Goal: Information Seeking & Learning: Check status

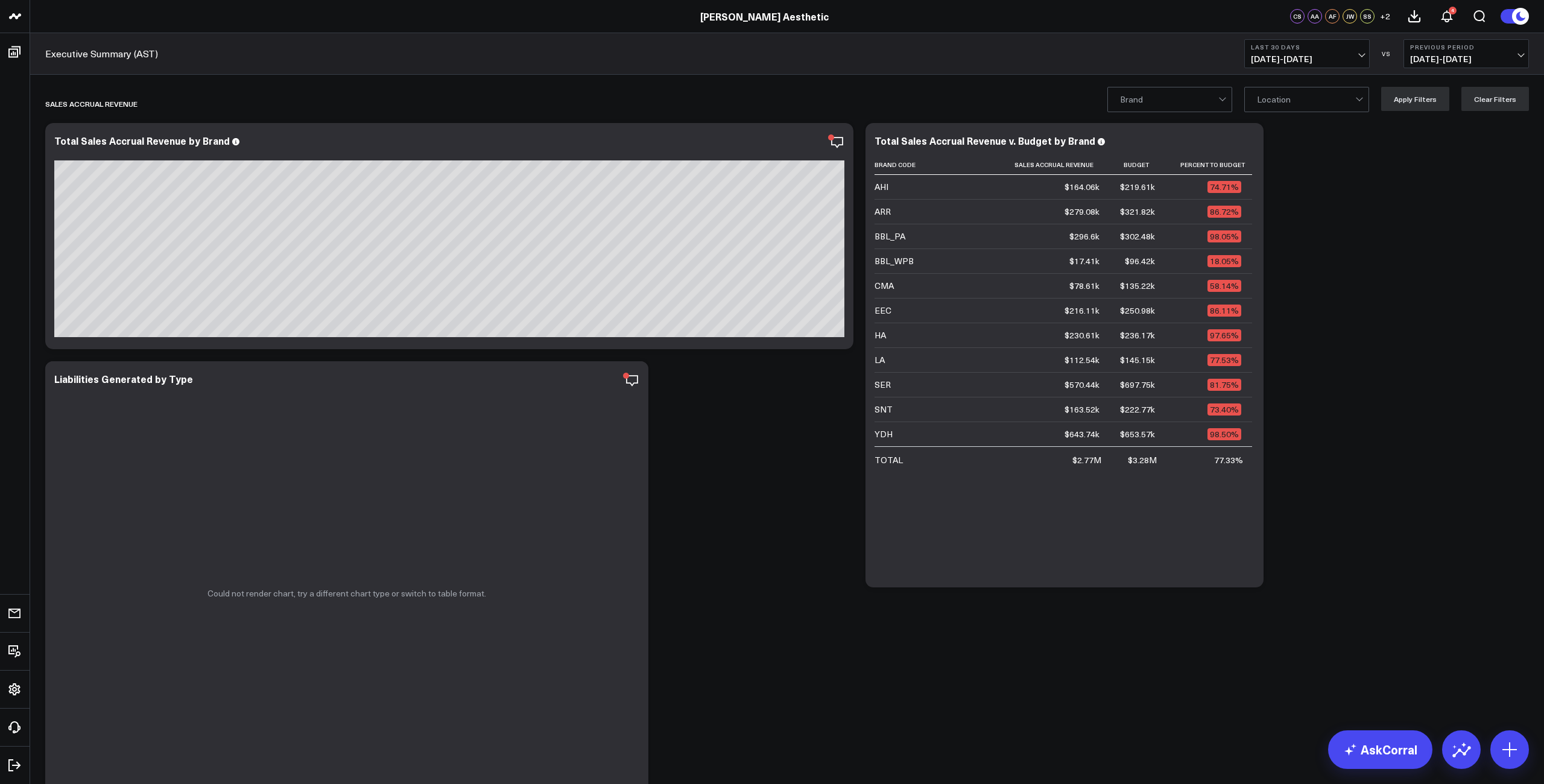
click at [1282, 61] on span "[DATE] - [DATE]" at bounding box center [1307, 59] width 112 height 9
click at [1286, 240] on link "Last Month" at bounding box center [1306, 244] width 124 height 23
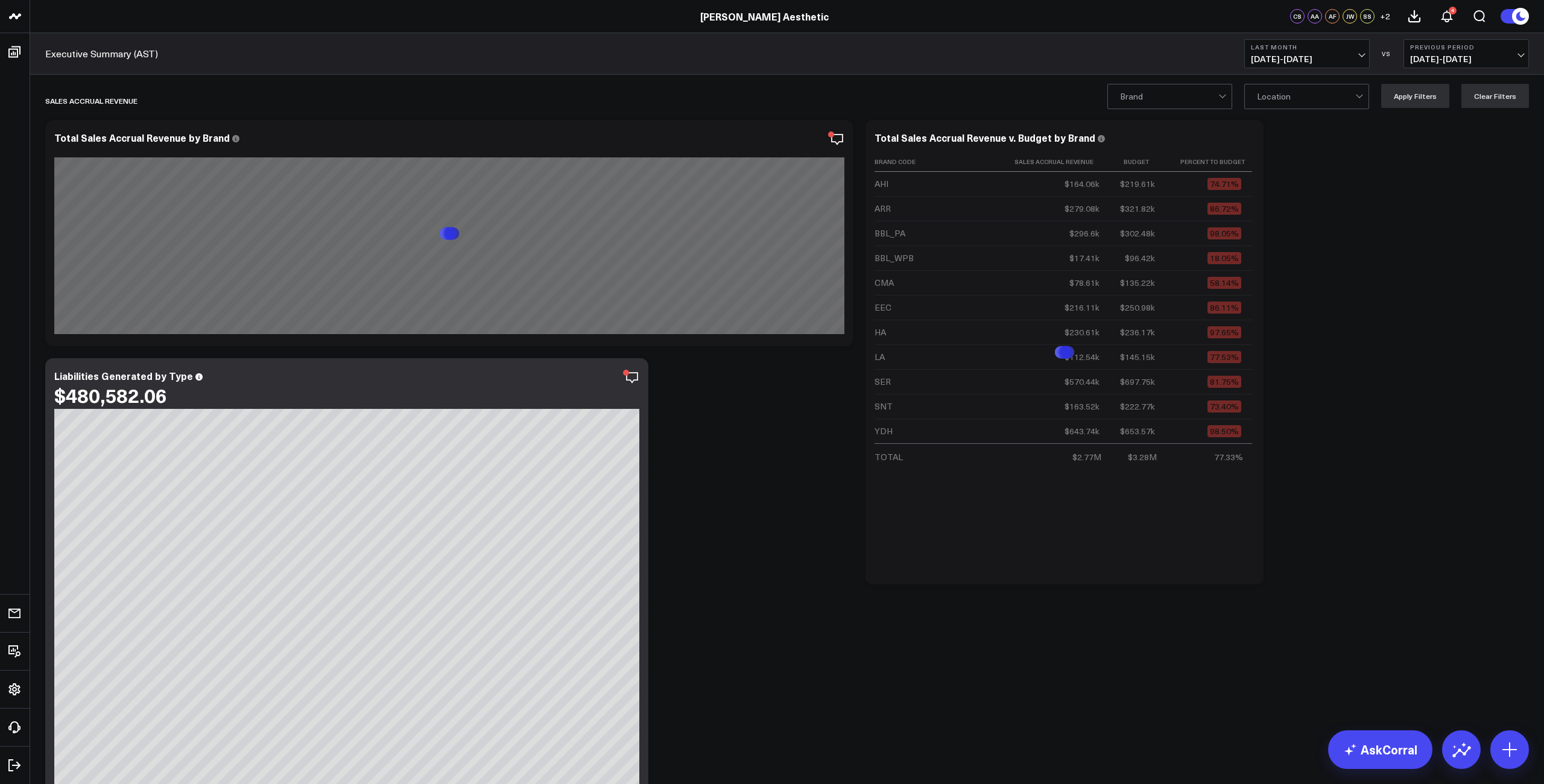
scroll to position [6, 0]
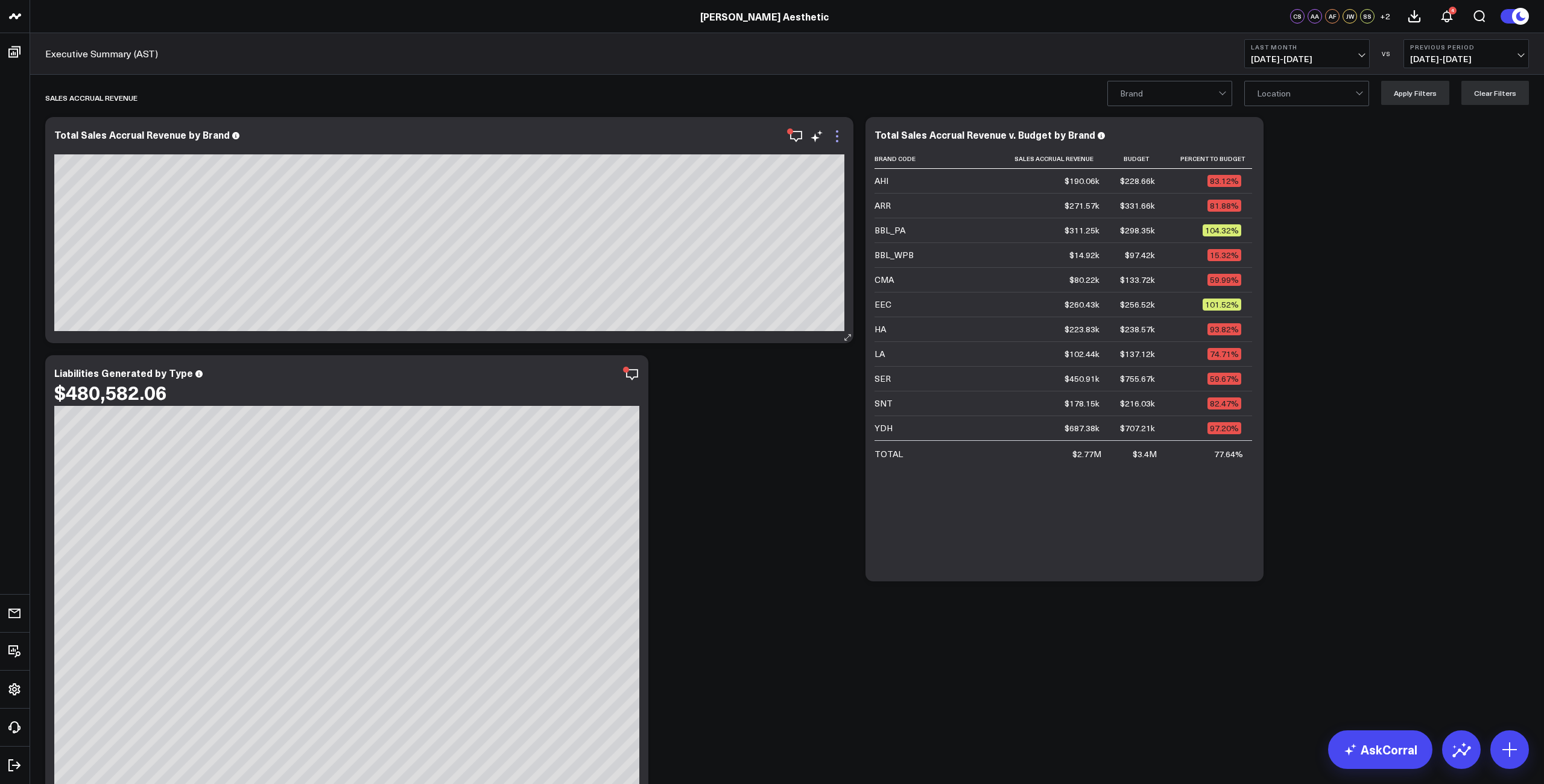
click at [832, 135] on icon at bounding box center [837, 136] width 14 height 14
click at [835, 136] on icon at bounding box center [837, 136] width 14 height 14
click at [1247, 140] on icon at bounding box center [1247, 140] width 2 height 2
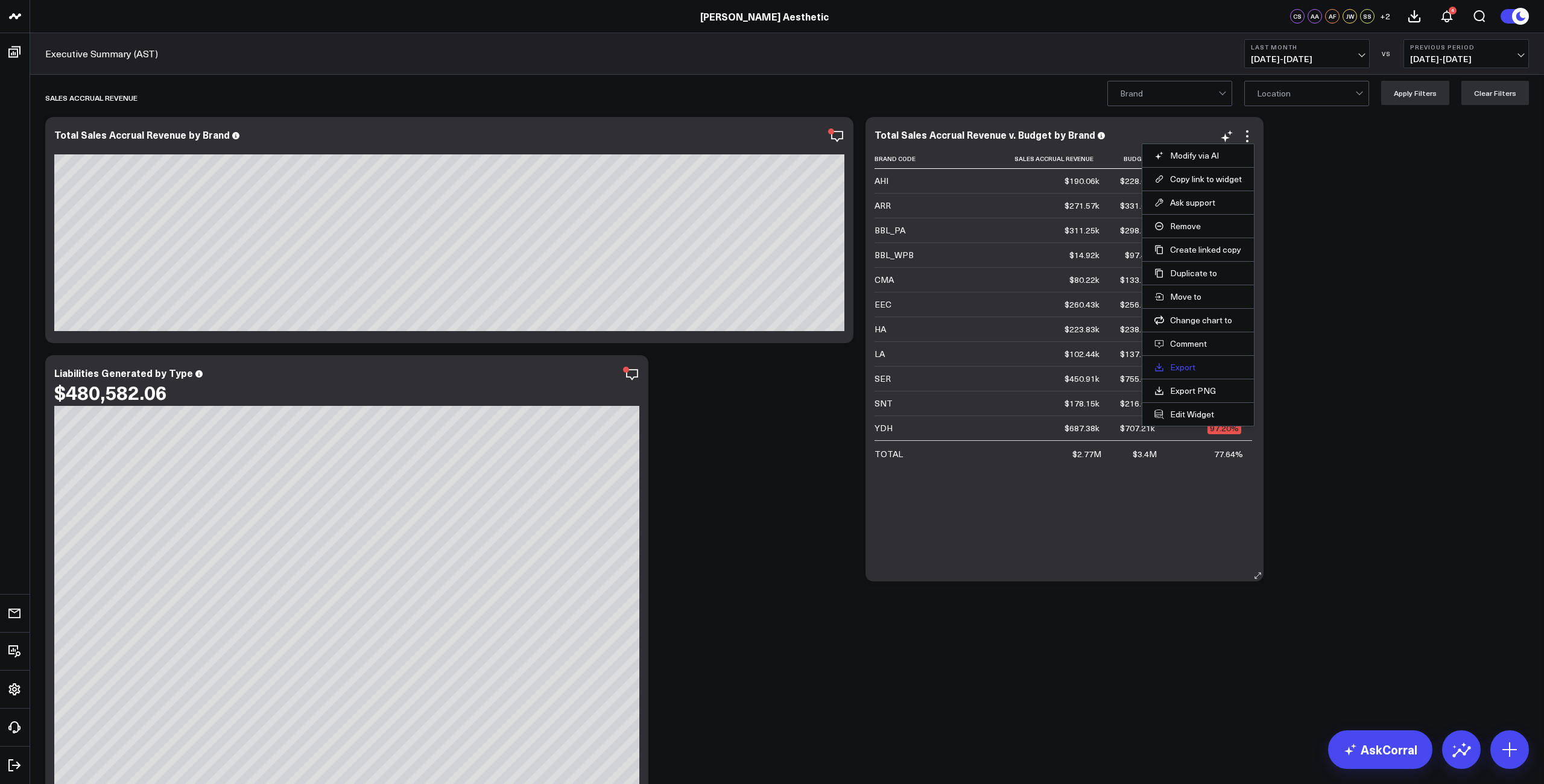
click at [1186, 363] on link "Export" at bounding box center [1198, 367] width 87 height 11
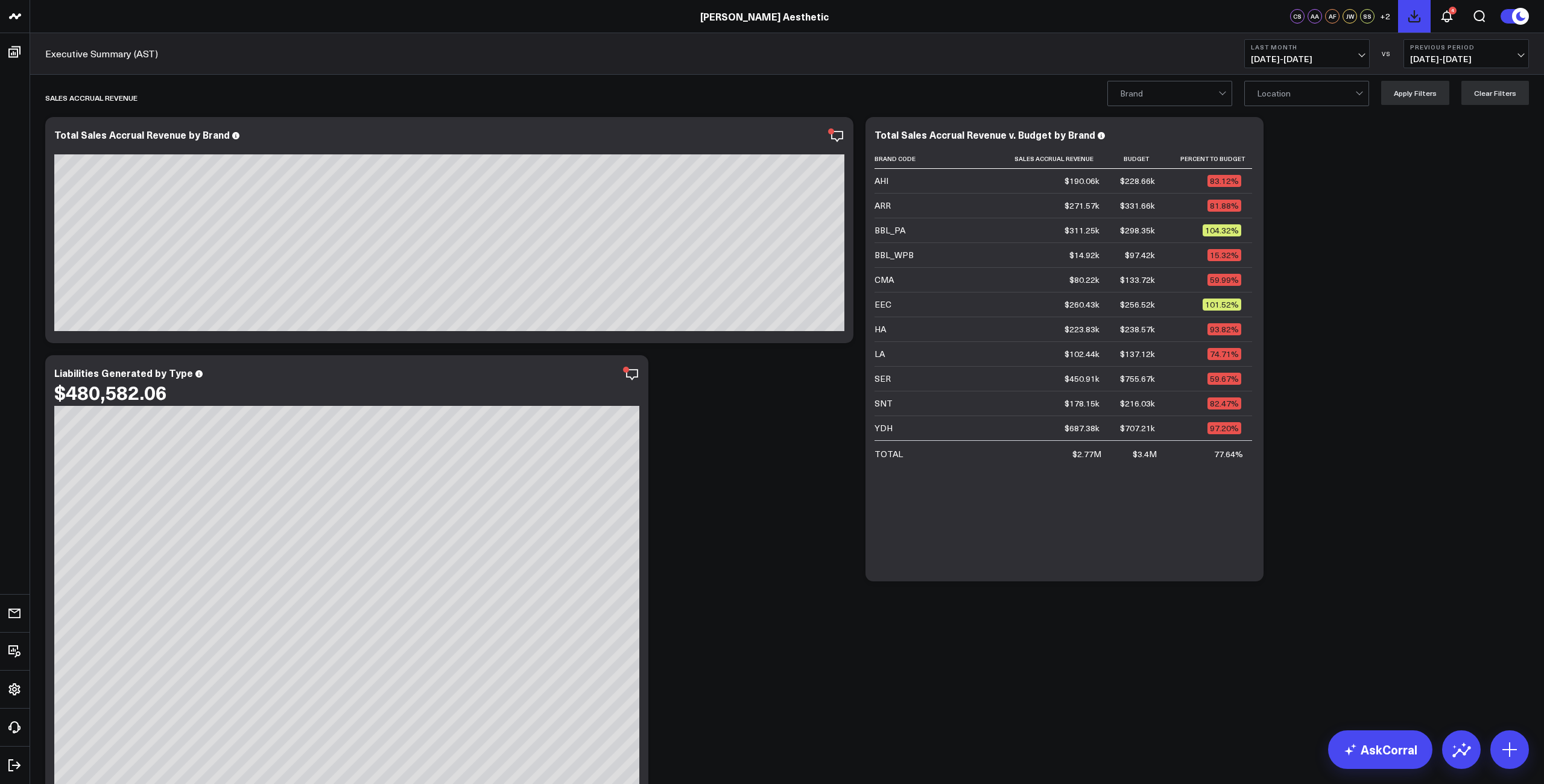
click at [1409, 11] on icon at bounding box center [1414, 16] width 14 height 14
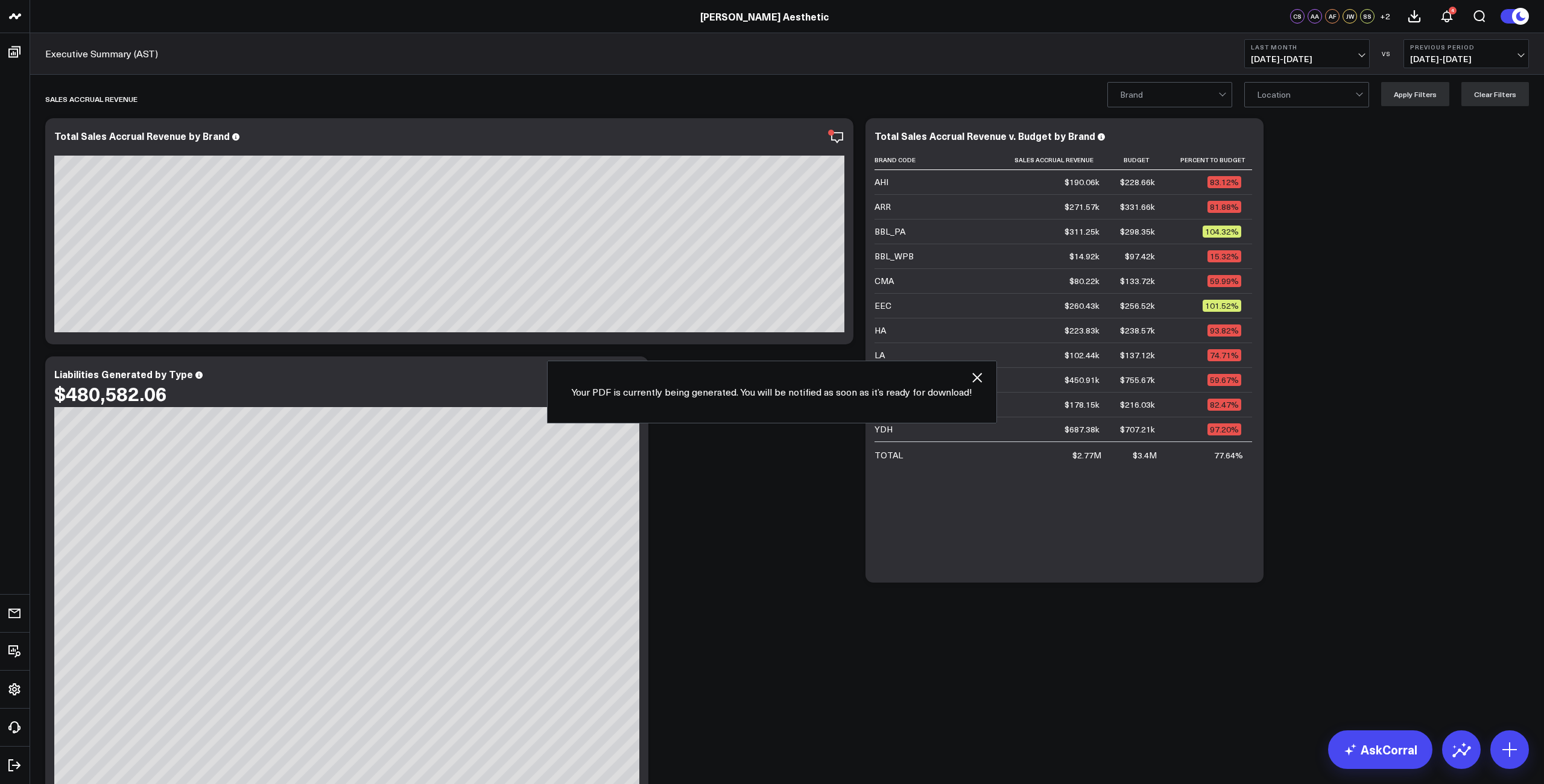
click at [975, 375] on icon "button" at bounding box center [977, 378] width 14 height 14
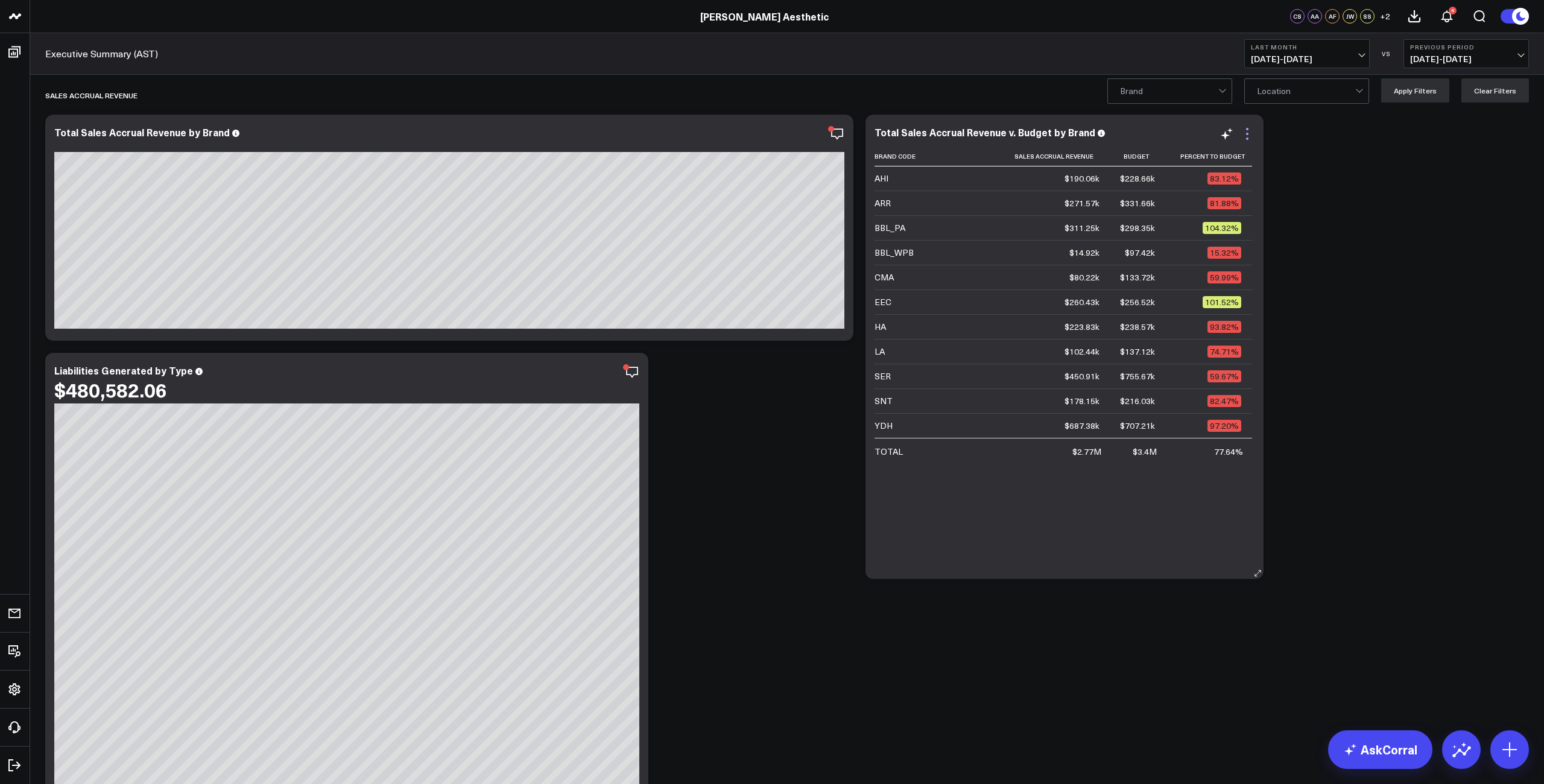
click at [1250, 134] on icon at bounding box center [1247, 134] width 14 height 14
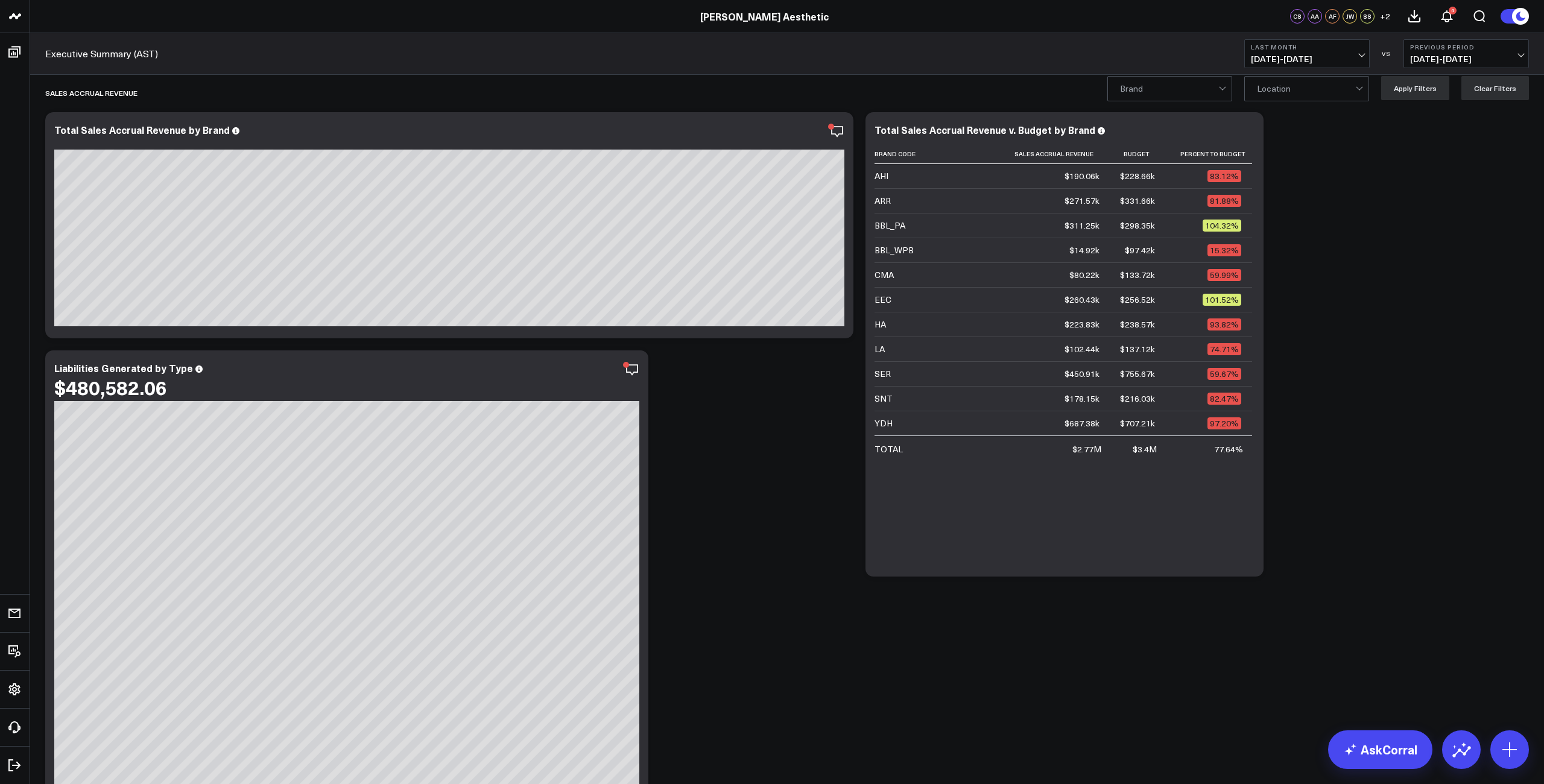
click at [1318, 56] on span "[DATE] - [DATE]" at bounding box center [1307, 59] width 112 height 9
click at [1305, 381] on link "Custom Dates" at bounding box center [1306, 386] width 124 height 23
select select "8"
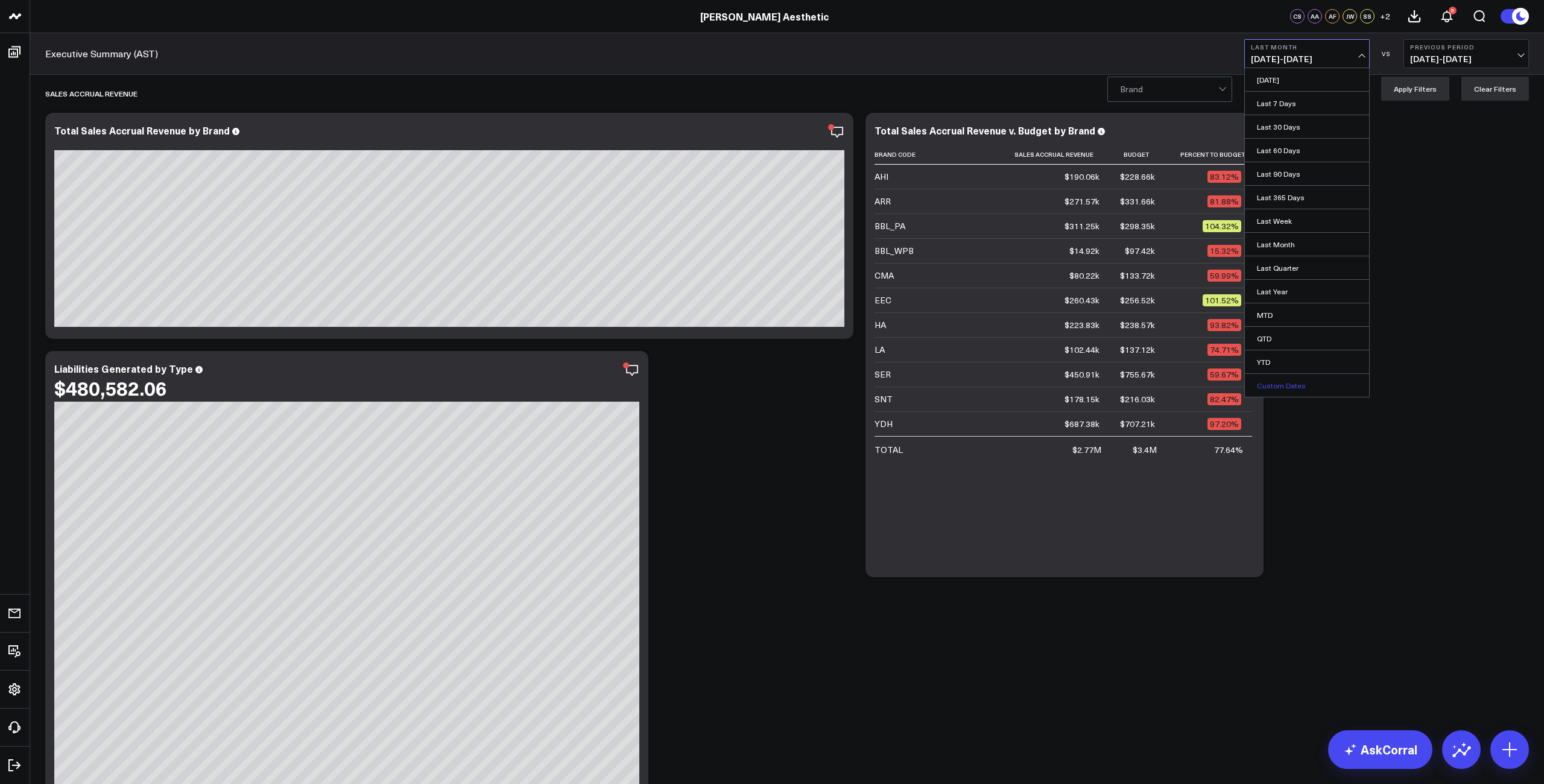
select select "2025"
select select "6"
select select "2025"
click at [1315, 148] on div "1" at bounding box center [1317, 152] width 24 height 24
type input "[DATE]"
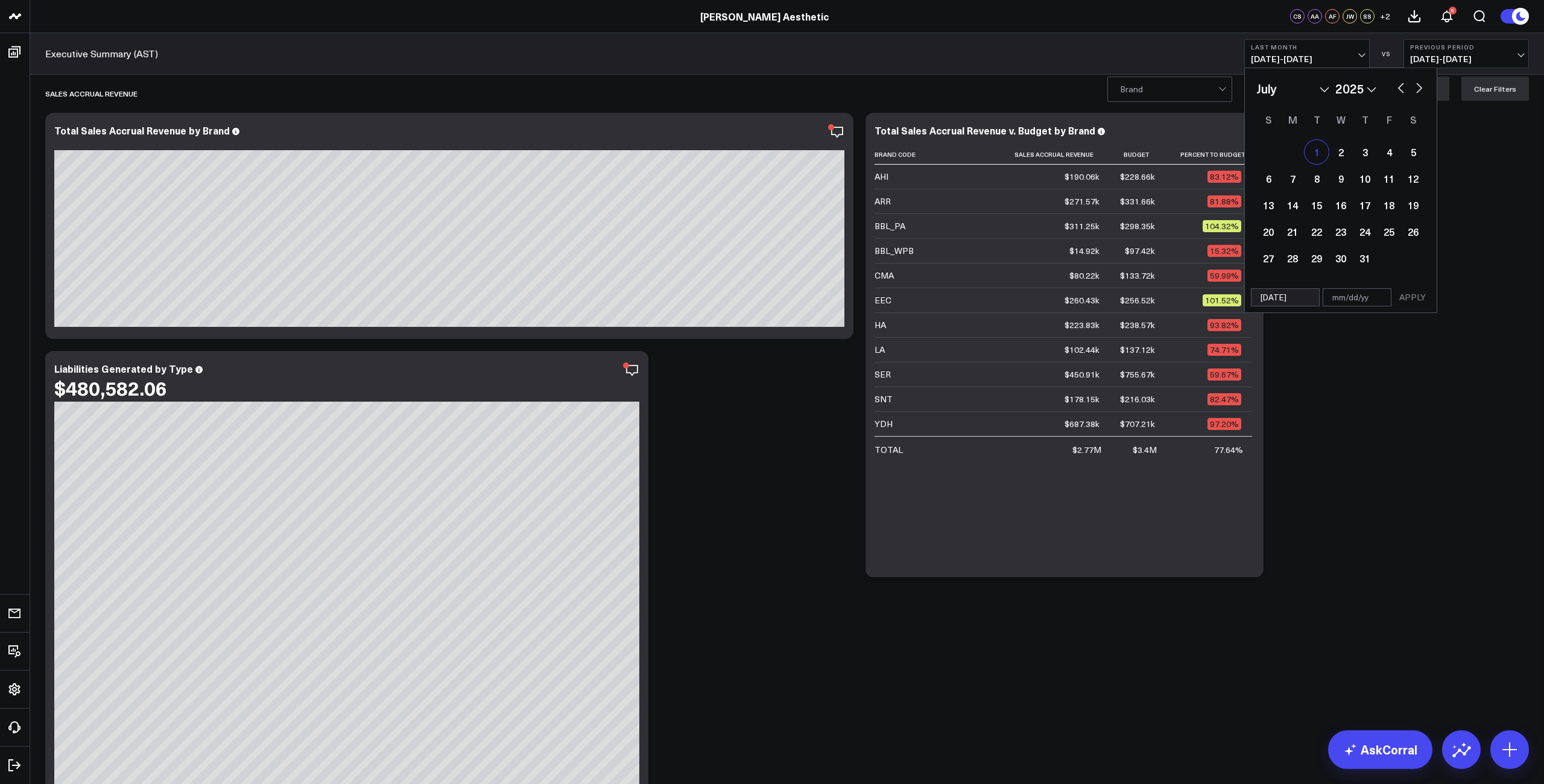
select select "6"
select select "2025"
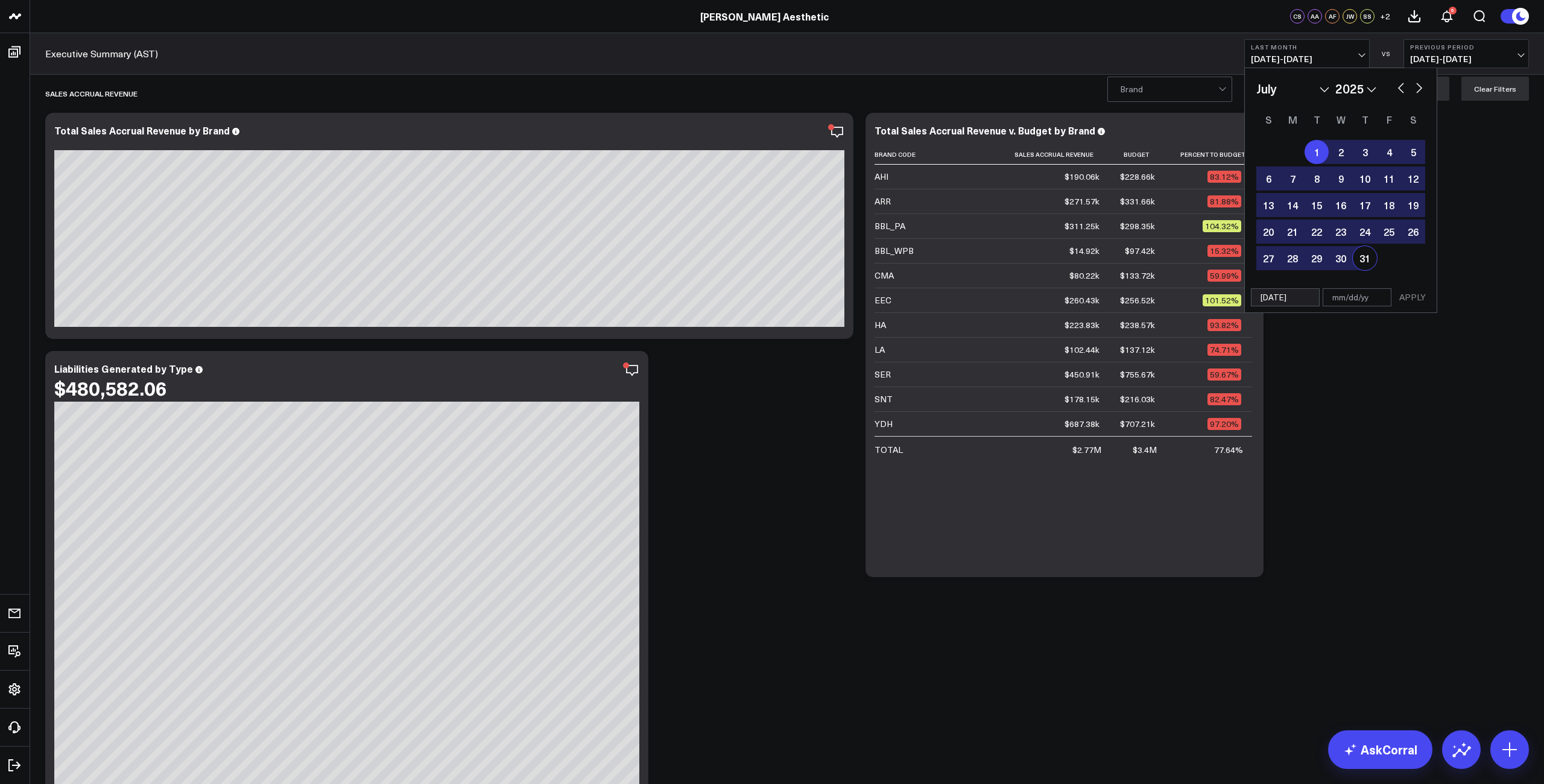
click at [1361, 257] on div "31" at bounding box center [1365, 258] width 24 height 24
type input "[DATE]"
select select "6"
select select "2025"
click at [1414, 295] on button "APPLY" at bounding box center [1412, 297] width 36 height 18
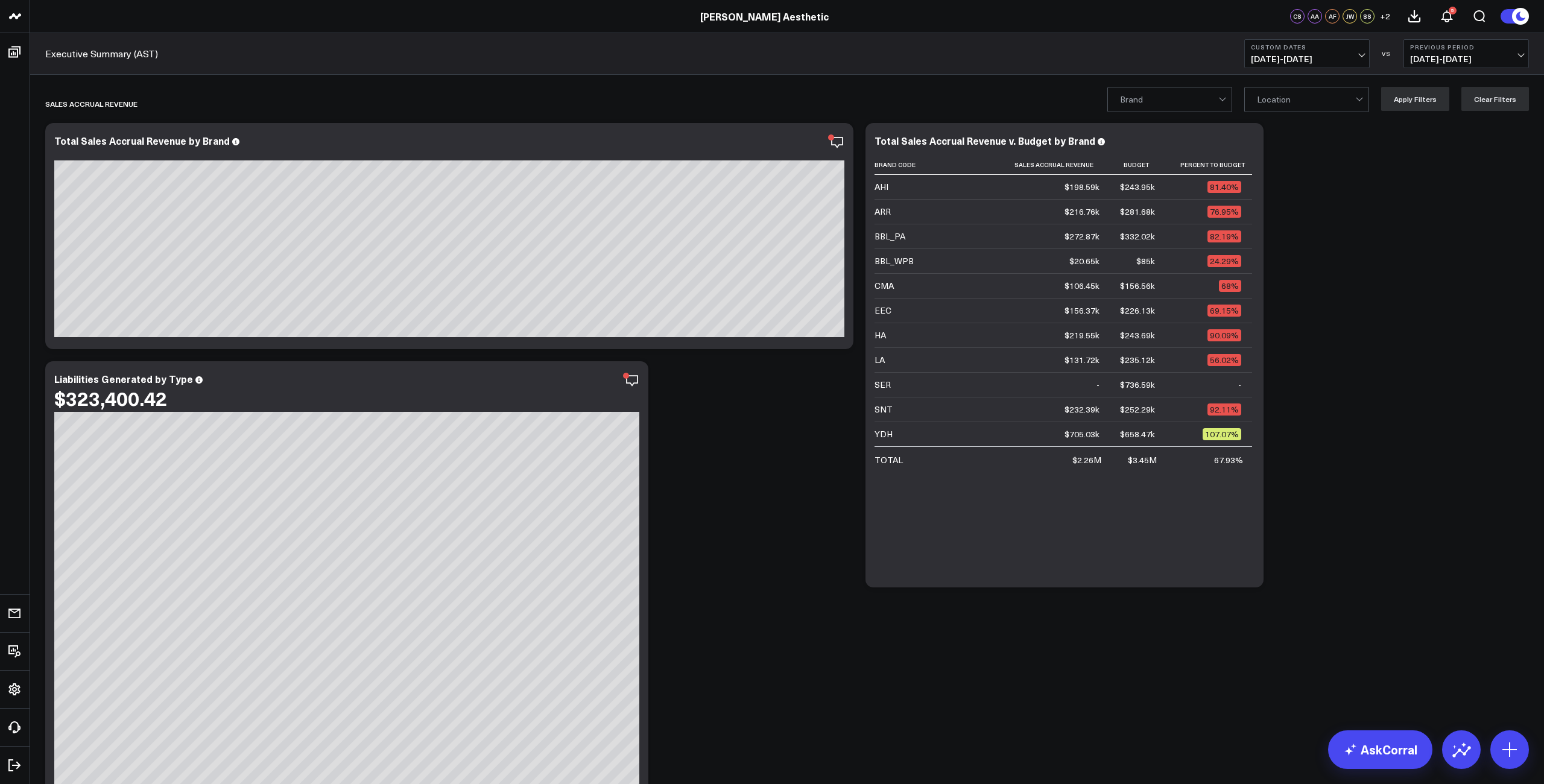
click at [1336, 54] on span "[DATE] - [DATE]" at bounding box center [1307, 59] width 112 height 9
click at [1283, 382] on link "Custom Dates" at bounding box center [1306, 386] width 124 height 23
select select "8"
select select "2025"
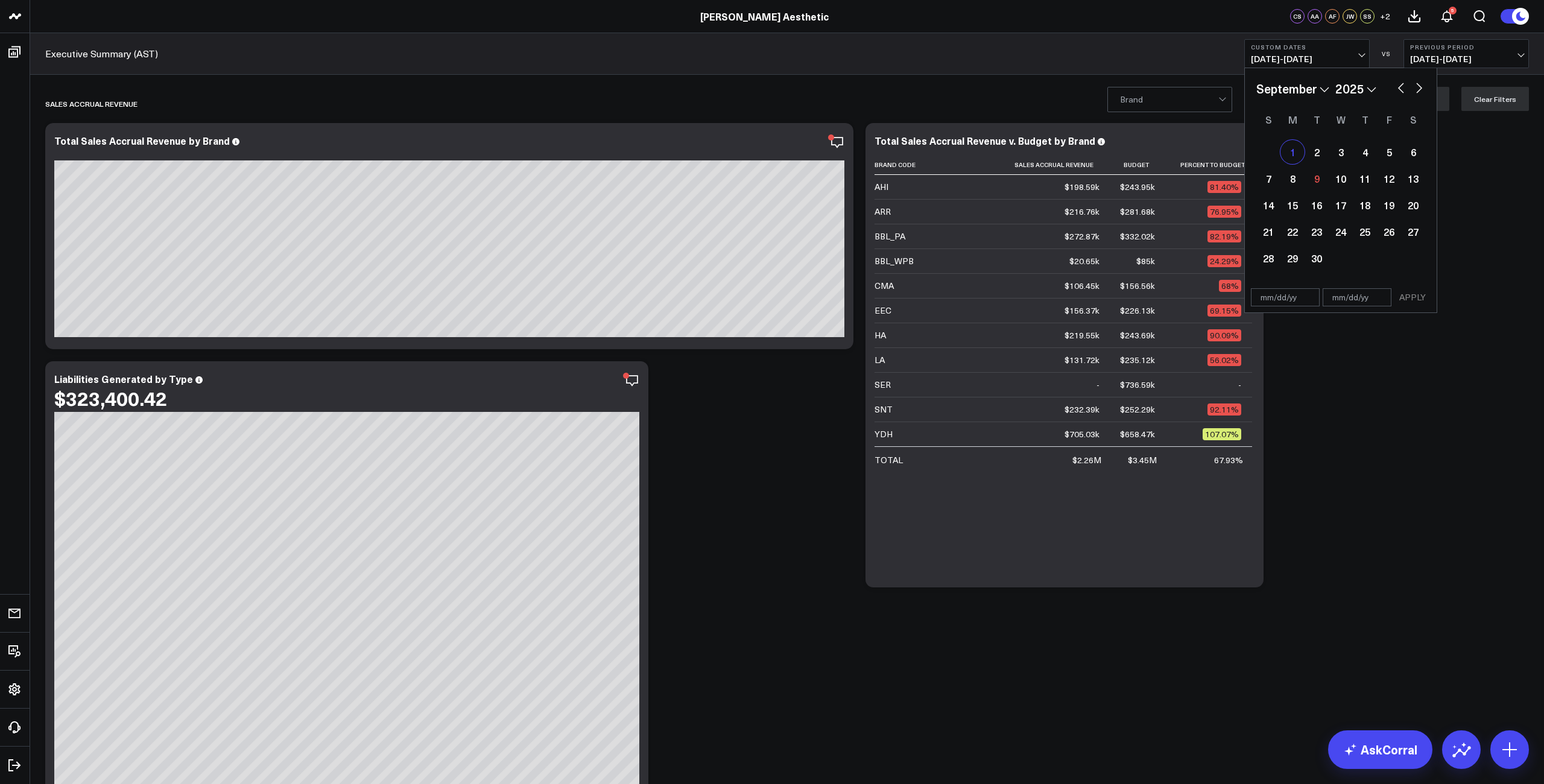
click at [1295, 159] on div "1" at bounding box center [1292, 152] width 24 height 24
type input "[DATE]"
select select "8"
select select "2025"
click at [1265, 184] on div "7" at bounding box center [1268, 178] width 24 height 24
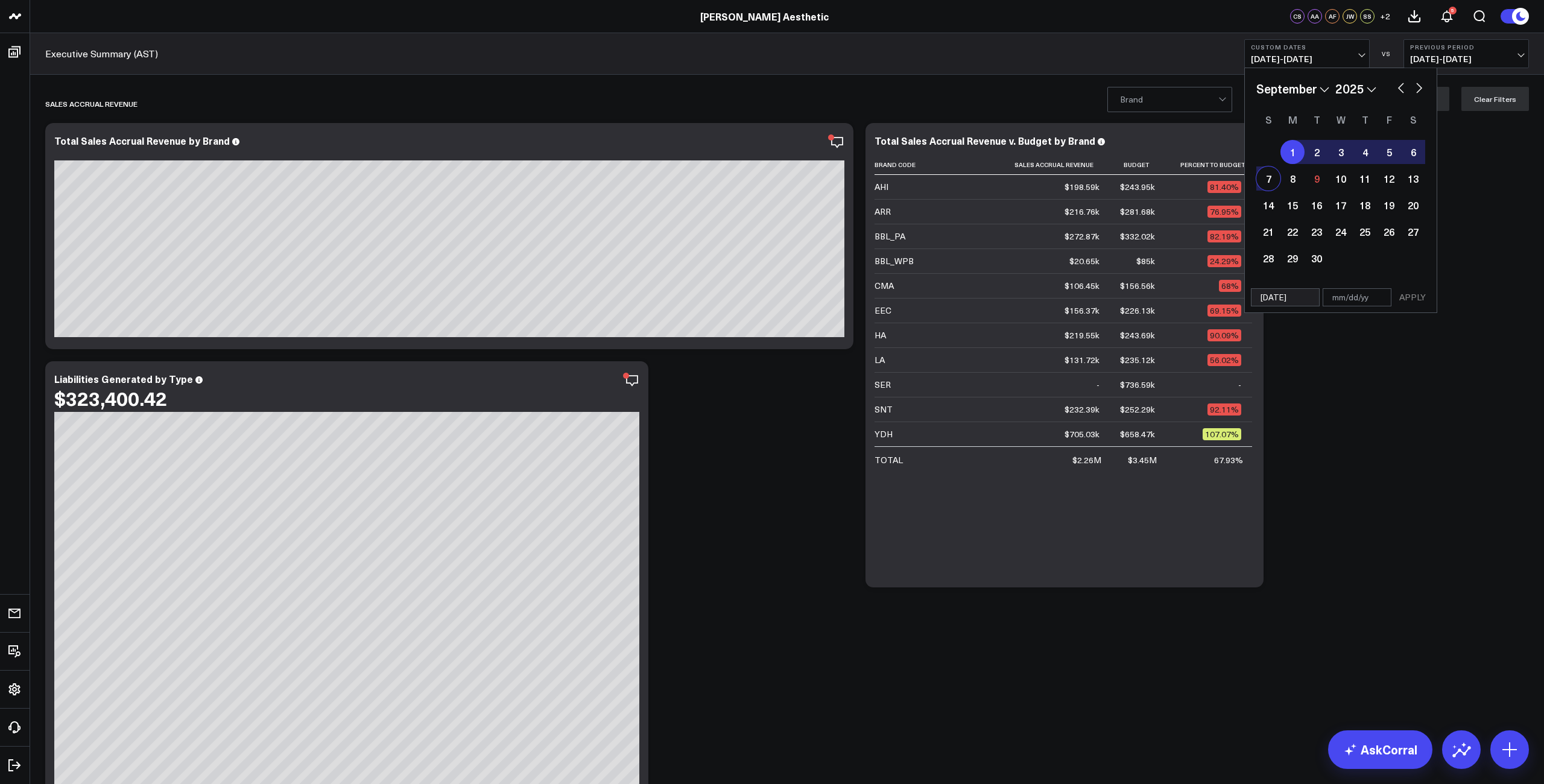
type input "[DATE]"
select select "8"
select select "2025"
click at [1416, 298] on button "APPLY" at bounding box center [1412, 297] width 36 height 18
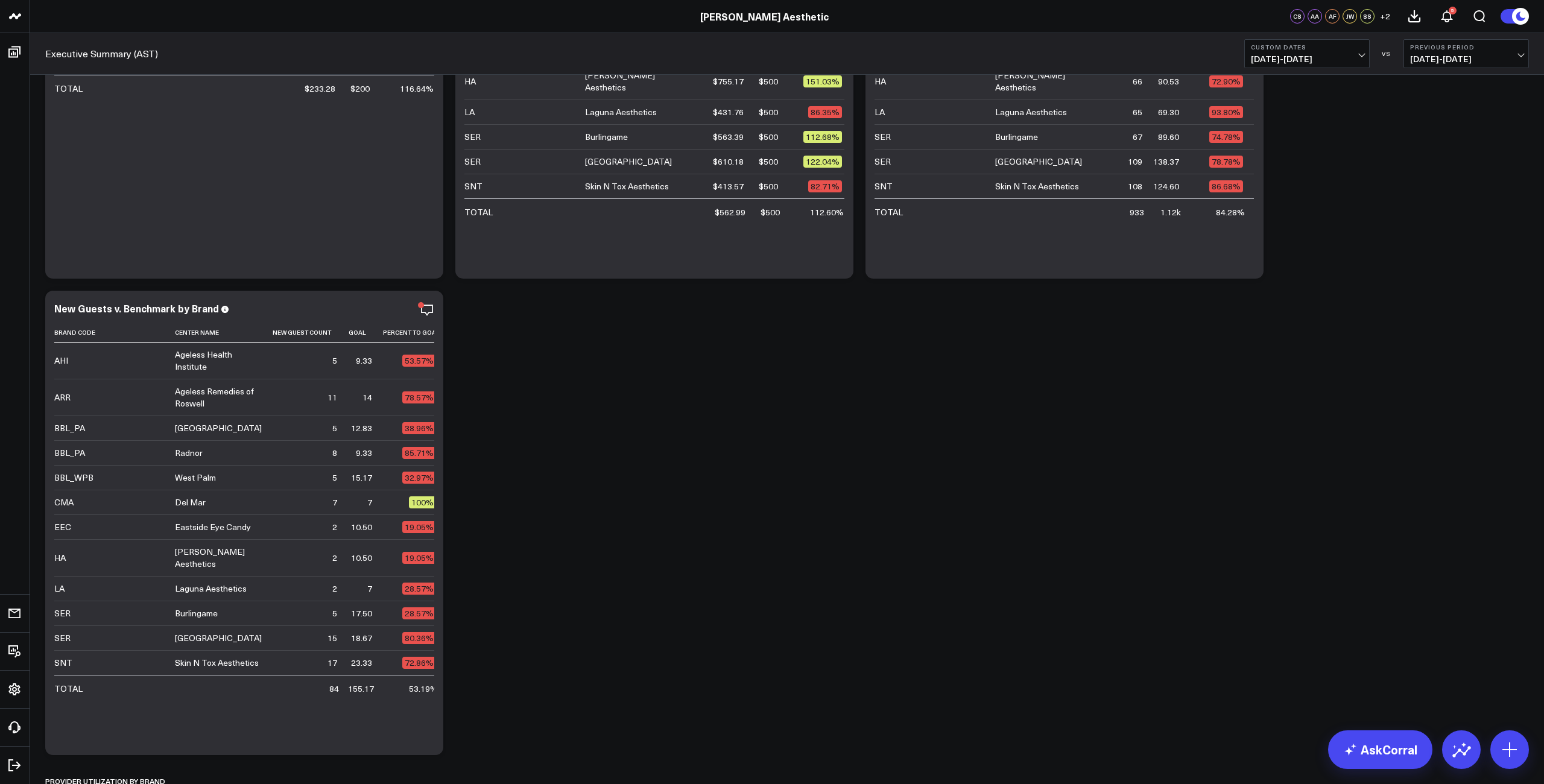
scroll to position [2019, 0]
